Goal: Information Seeking & Learning: Learn about a topic

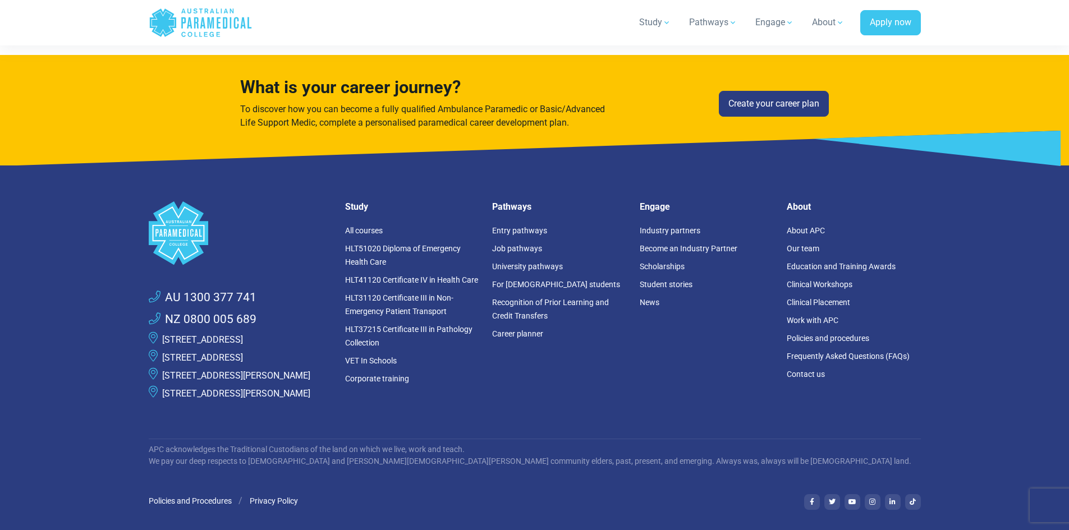
scroll to position [2244, 0]
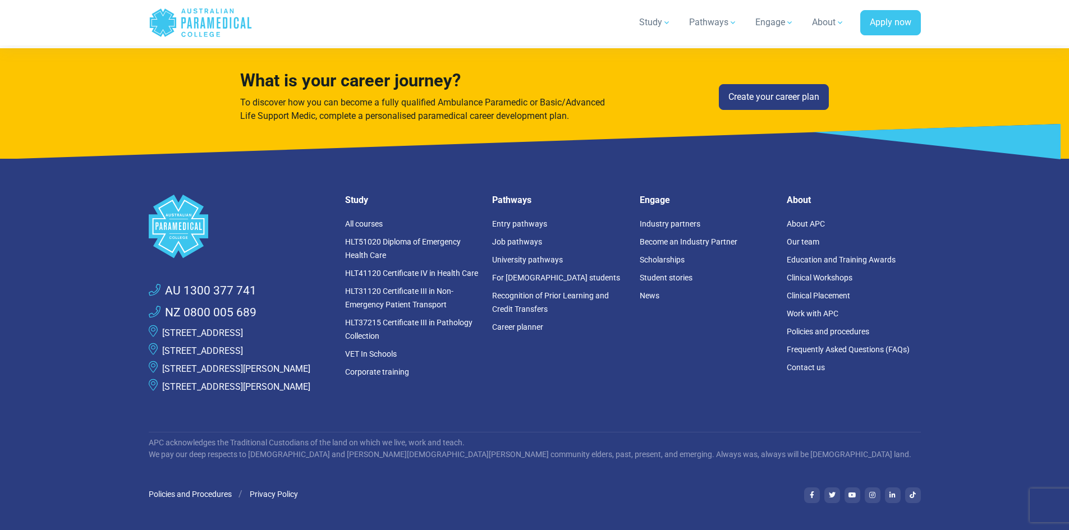
click at [243, 328] on link "[STREET_ADDRESS]" at bounding box center [202, 333] width 81 height 11
drag, startPoint x: 215, startPoint y: 34, endPoint x: 211, endPoint y: 59, distance: 25.1
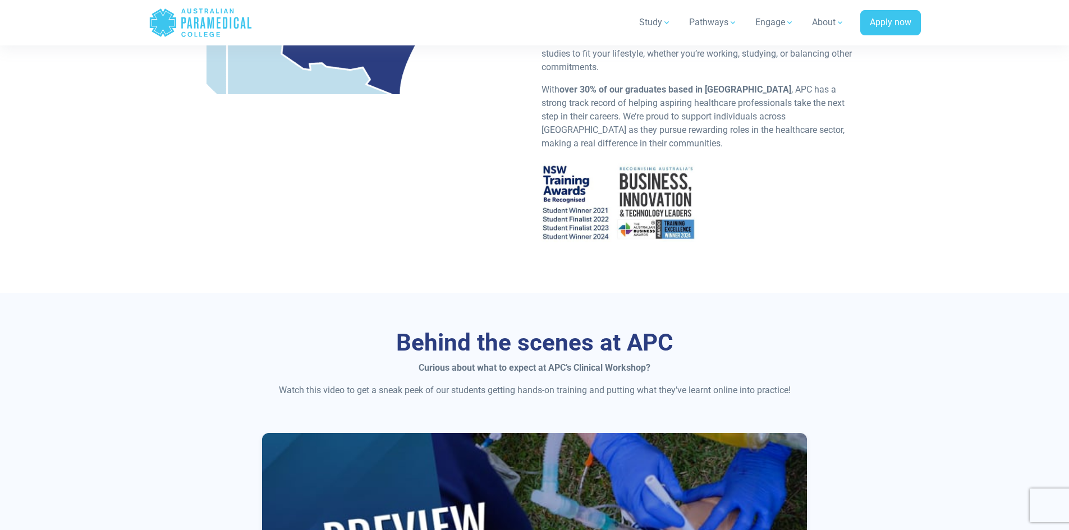
scroll to position [561, 0]
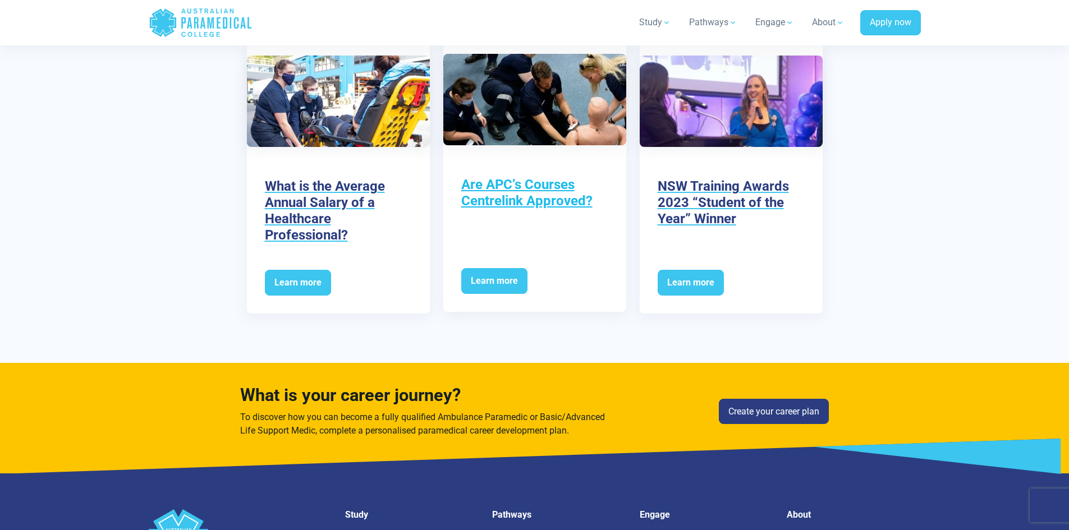
scroll to position [2541, 0]
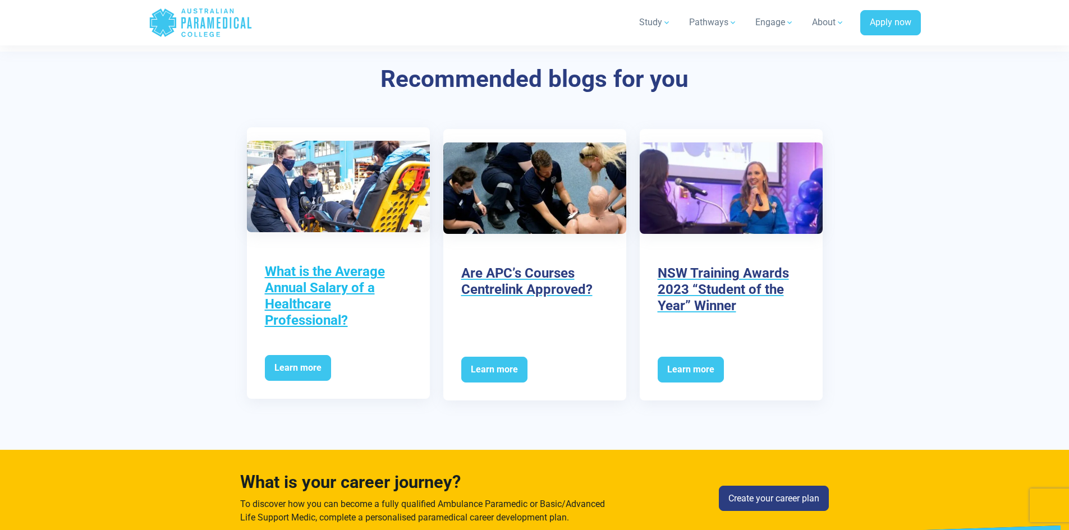
click at [328, 267] on h3 "What is the Average Annual Salary of a Healthcare Professional?" at bounding box center [338, 296] width 147 height 65
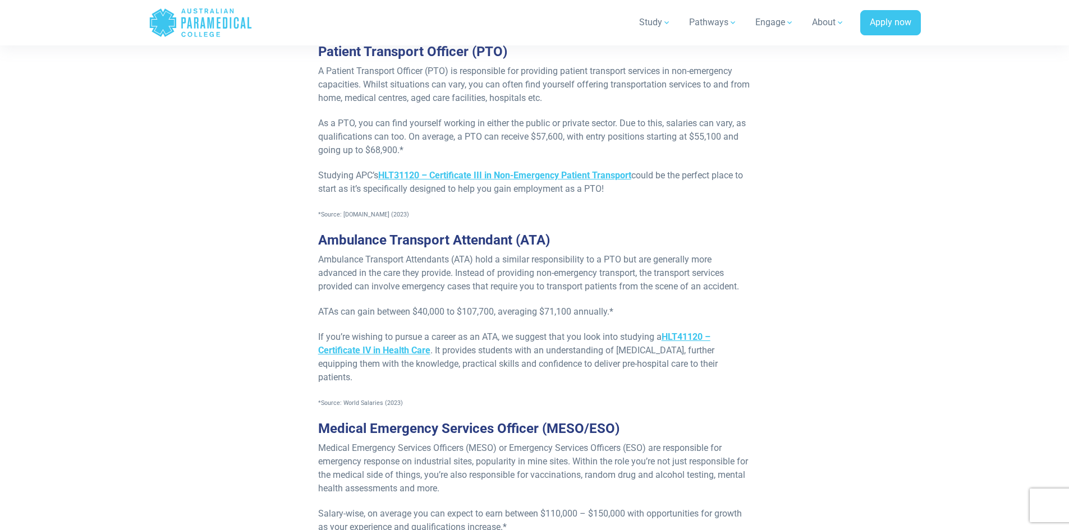
scroll to position [842, 0]
